Goal: Task Accomplishment & Management: Complete application form

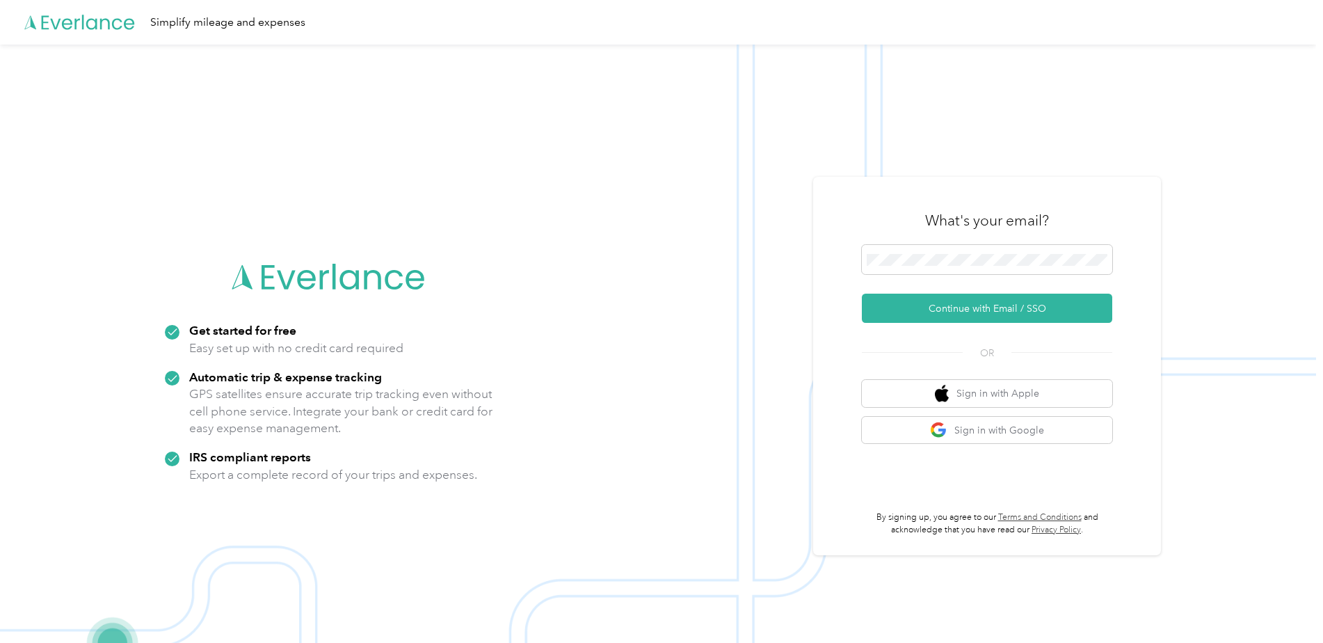
scroll to position [45, 0]
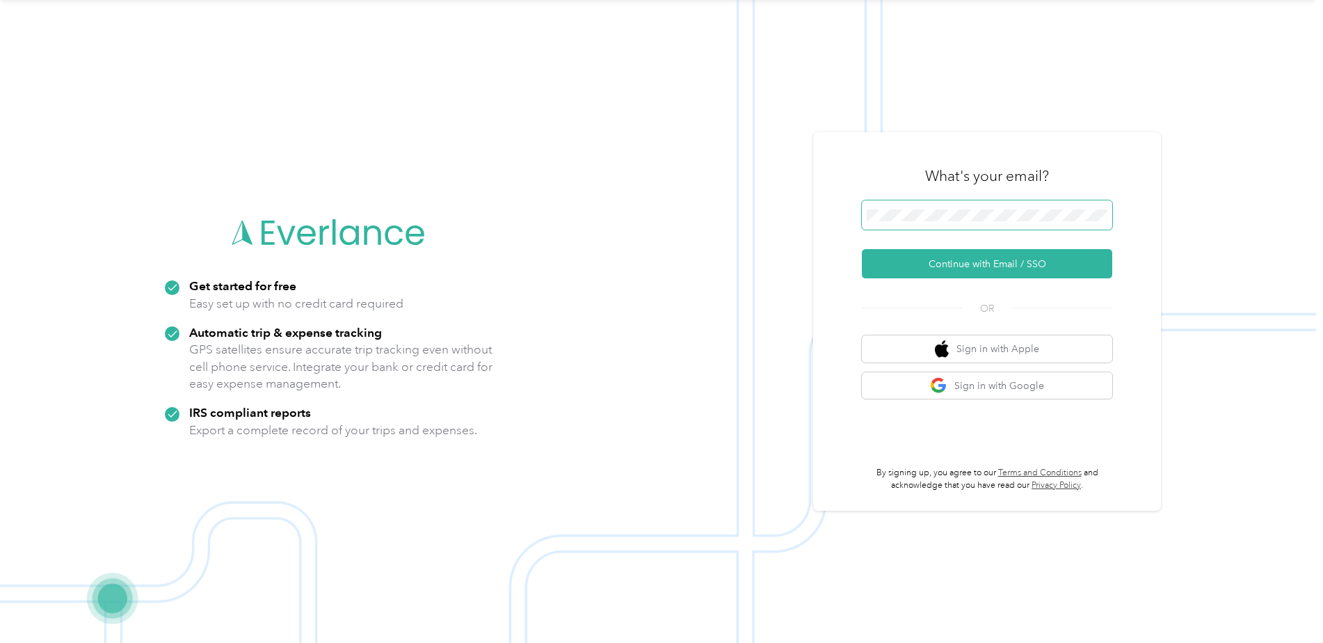
click at [936, 223] on span at bounding box center [987, 214] width 250 height 29
click at [972, 266] on button "Continue with Email / SSO" at bounding box center [987, 263] width 250 height 29
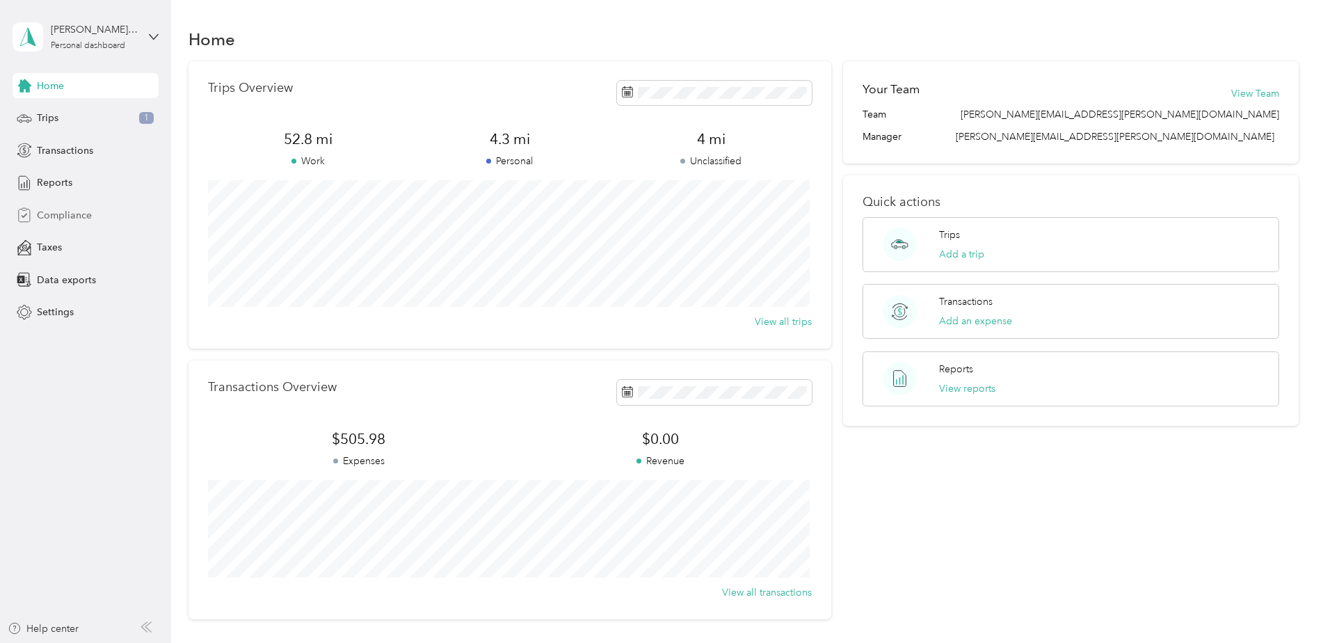
click at [54, 211] on span "Compliance" at bounding box center [64, 215] width 55 height 15
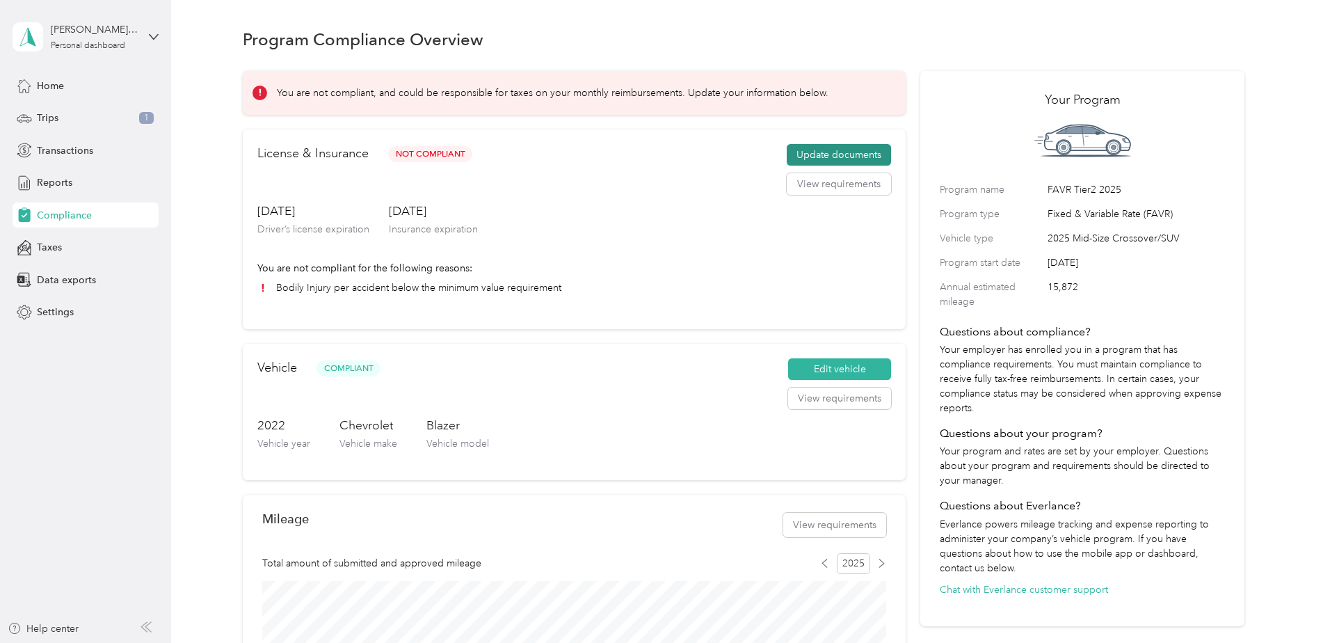
click at [844, 152] on button "Update documents" at bounding box center [839, 155] width 104 height 22
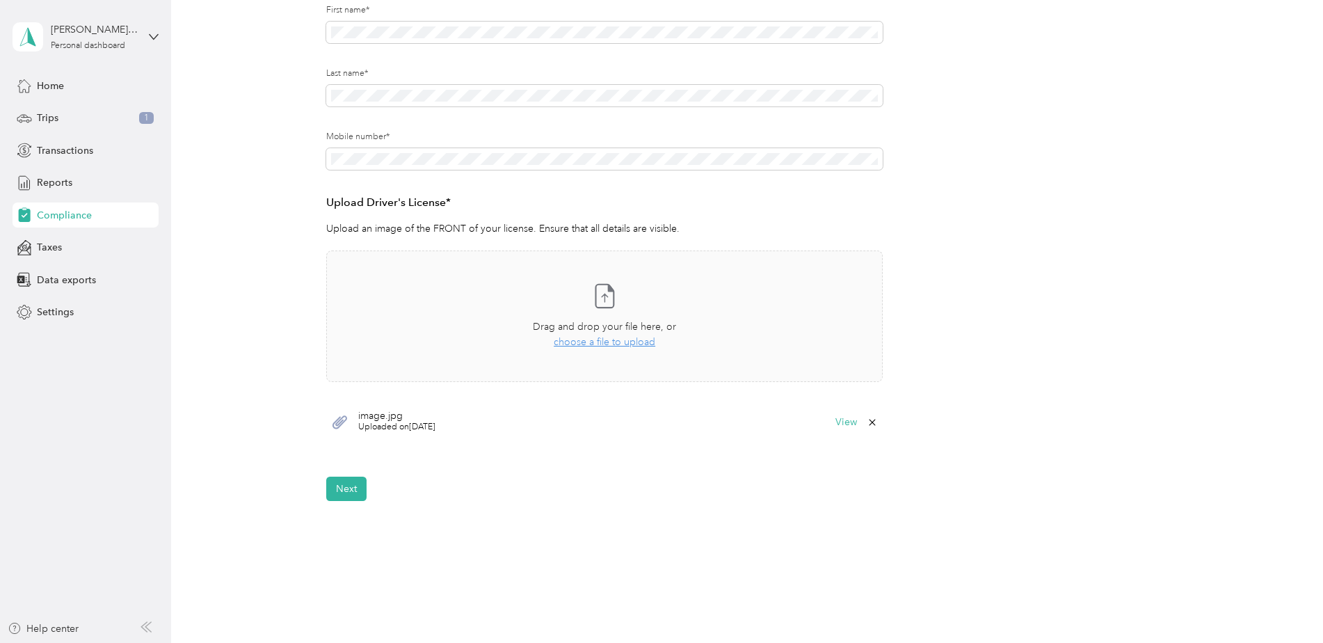
scroll to position [209, 0]
click at [346, 483] on button "Next" at bounding box center [346, 488] width 40 height 24
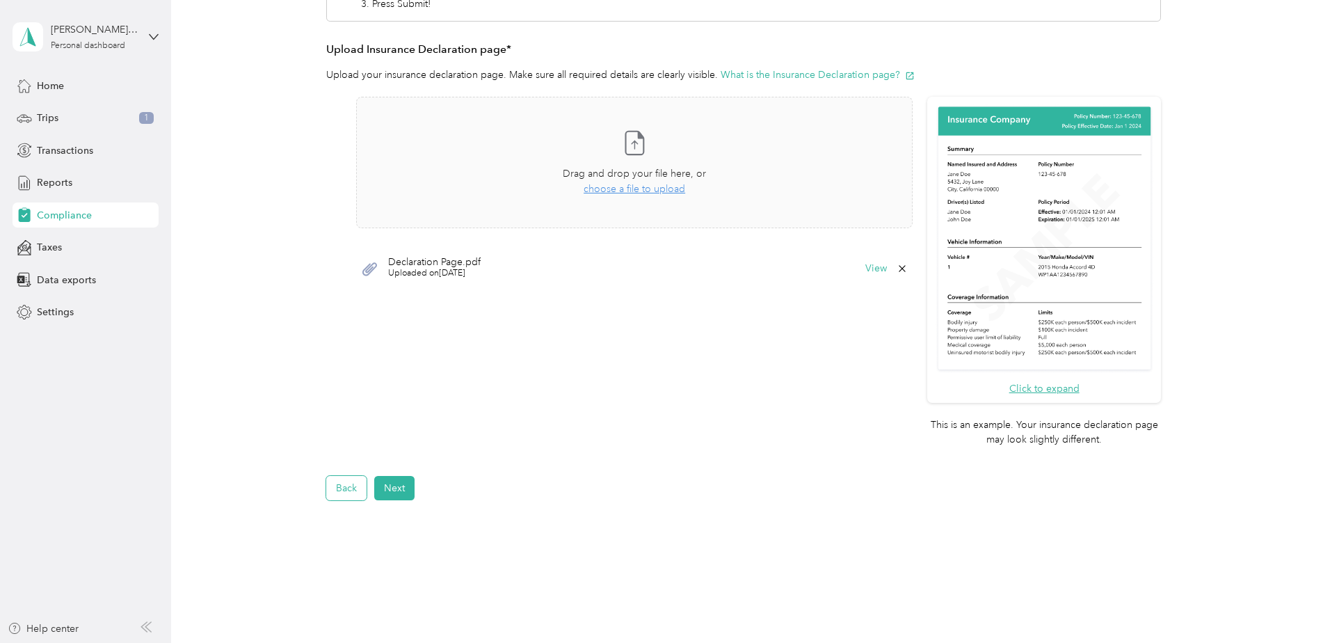
click at [341, 495] on button "Back" at bounding box center [346, 488] width 40 height 24
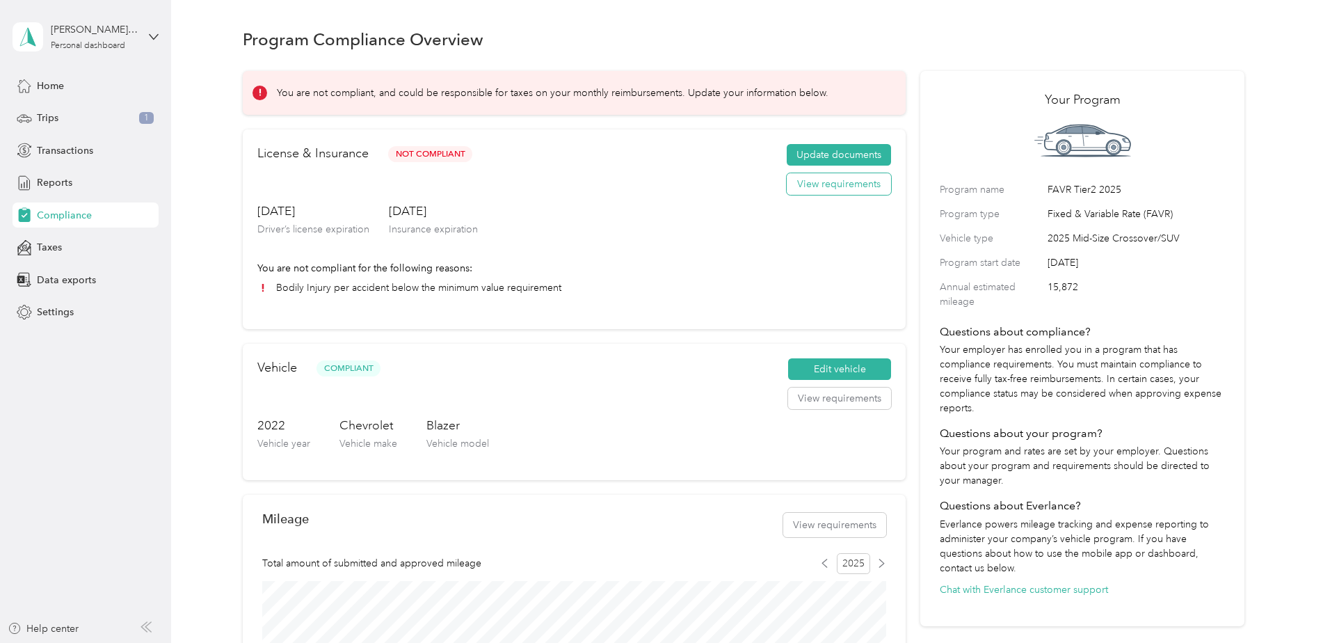
click at [826, 182] on button "View requirements" at bounding box center [839, 184] width 104 height 22
